Goal: Transaction & Acquisition: Register for event/course

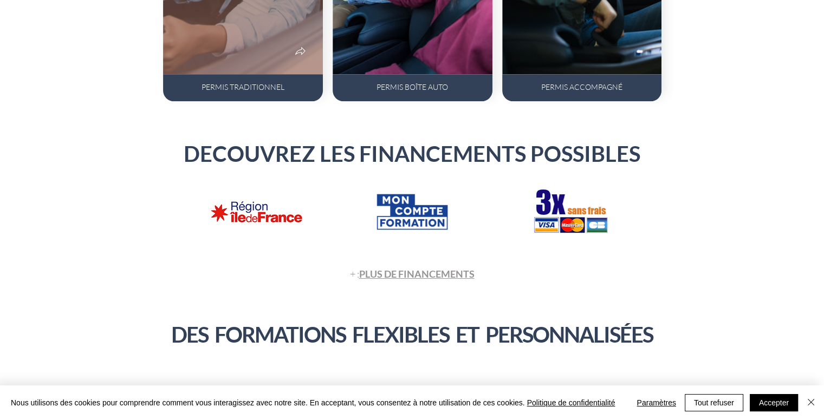
scroll to position [890, 0]
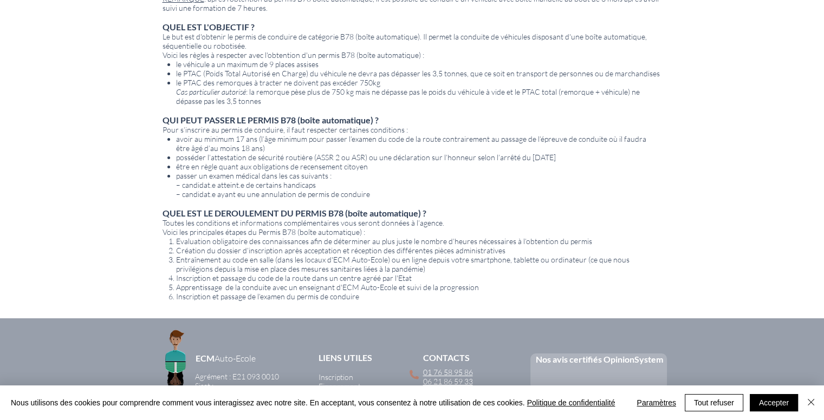
scroll to position [702, 0]
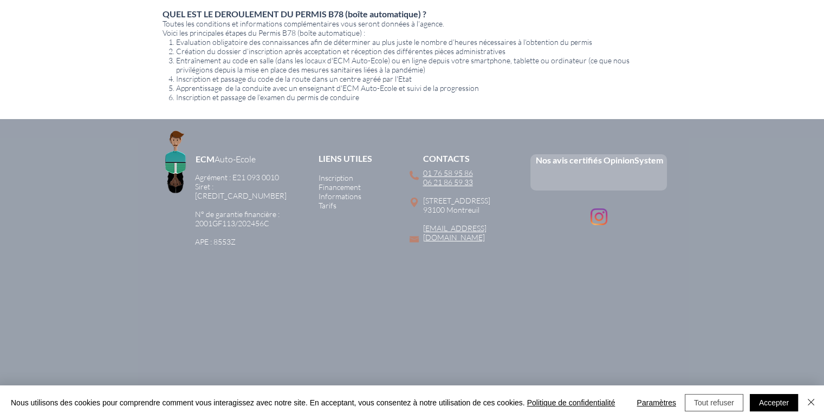
click at [714, 404] on button "Tout refuser" at bounding box center [714, 402] width 58 height 17
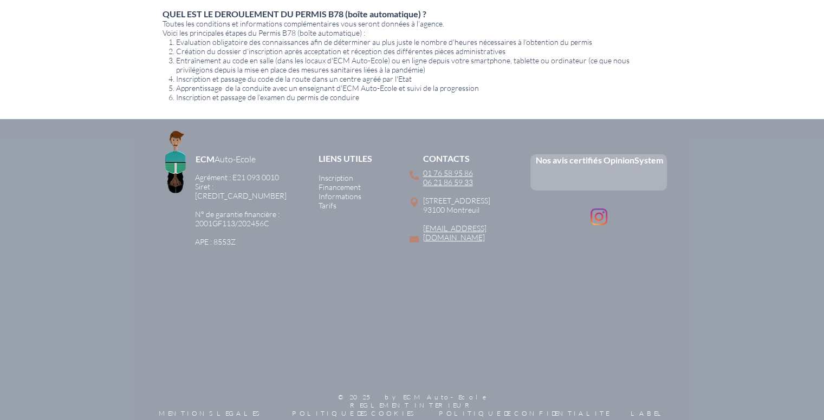
scroll to position [594, 0]
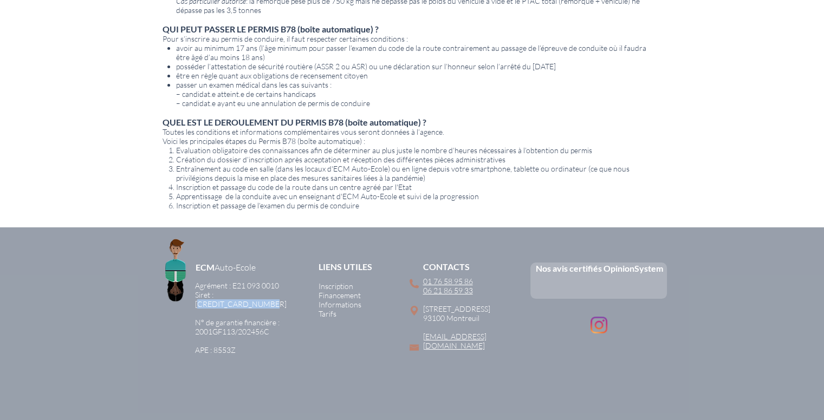
drag, startPoint x: 286, startPoint y: 291, endPoint x: 217, endPoint y: 292, distance: 69.3
click at [217, 292] on div "ECM Auto-Ecole Agrément : E21 093 0010 Siret : [CREDIT_CARD_NUMBER] ​ N° de gar…" at bounding box center [412, 385] width 824 height 317
copy link "[CREDIT_CARD_NUMBER]"
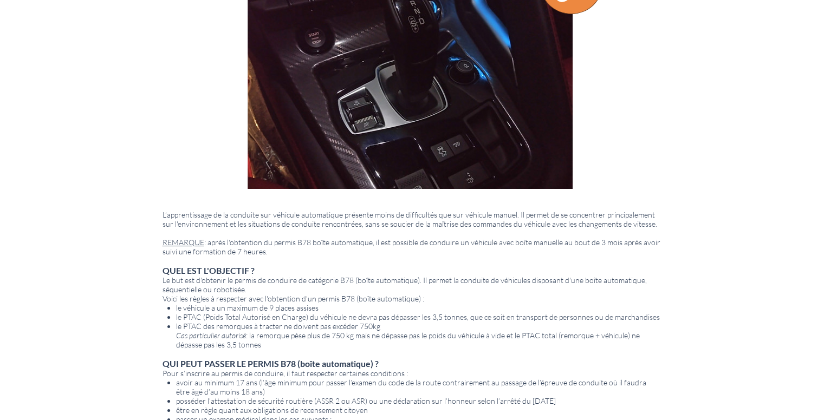
scroll to position [0, 0]
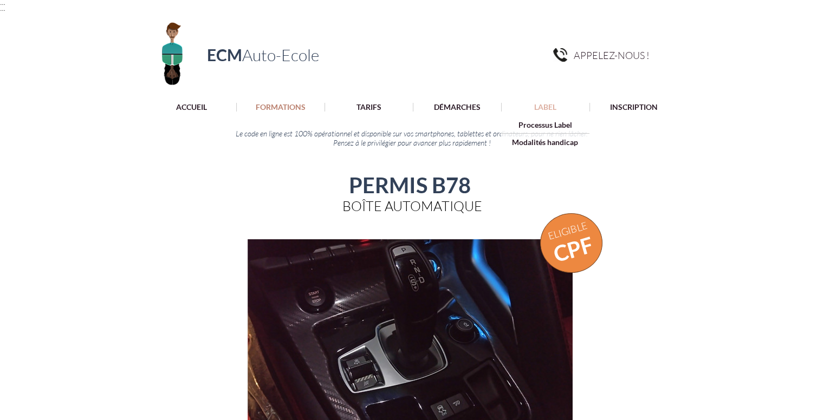
click at [531, 110] on p "LABEL" at bounding box center [545, 107] width 33 height 9
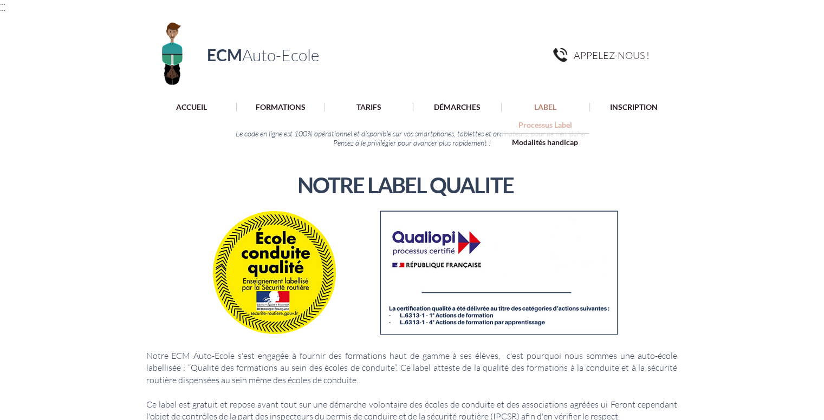
click at [562, 125] on p "Processus Label" at bounding box center [545, 124] width 61 height 17
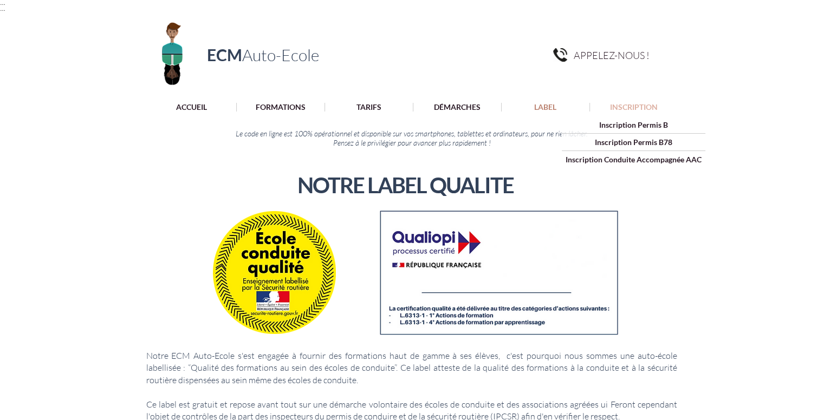
click at [636, 107] on p "INSCRIPTION" at bounding box center [633, 107] width 58 height 9
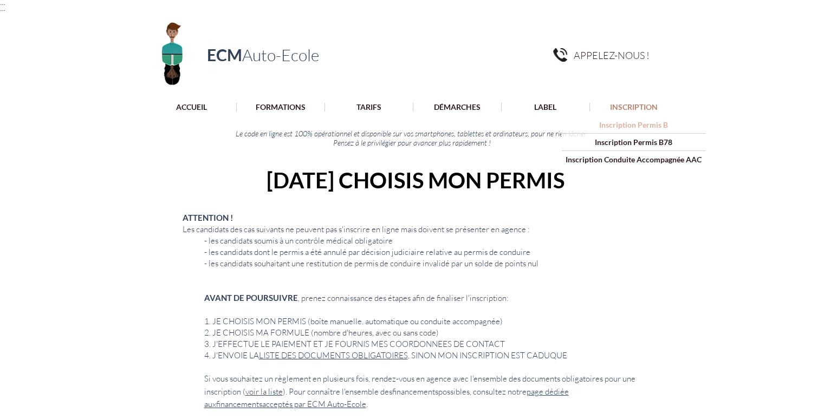
click at [626, 130] on p "Inscription Permis B" at bounding box center [633, 124] width 76 height 17
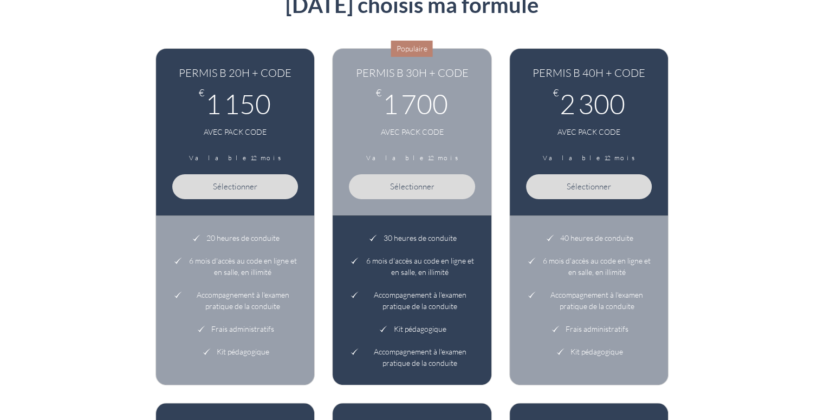
scroll to position [206, 0]
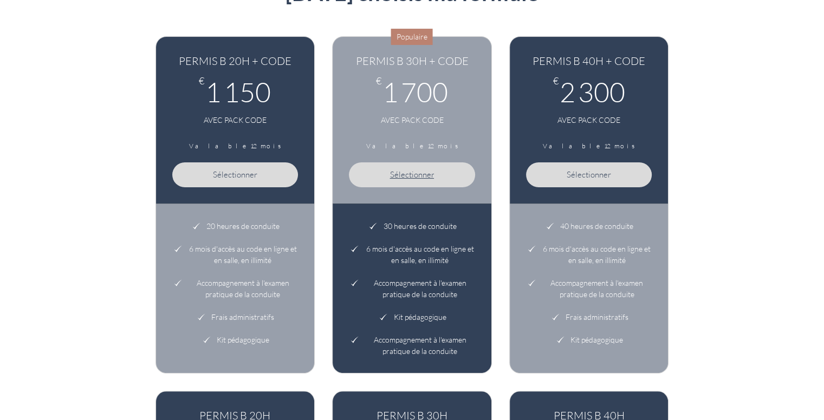
click at [413, 178] on span "Sélectionner" at bounding box center [411, 175] width 44 height 10
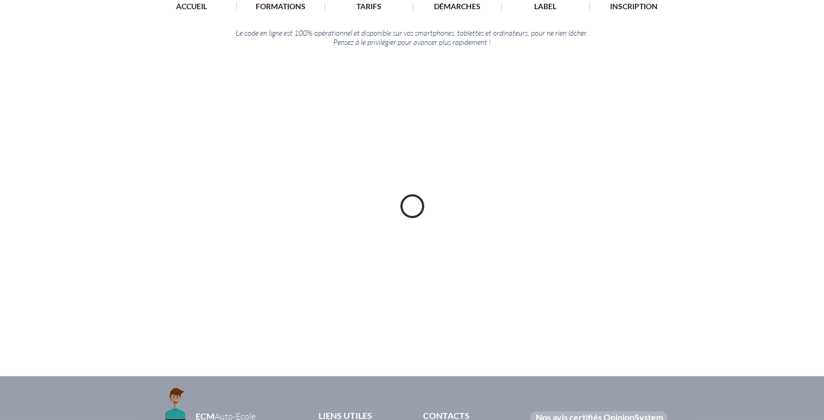
scroll to position [97, 0]
